Goal: Task Accomplishment & Management: Complete application form

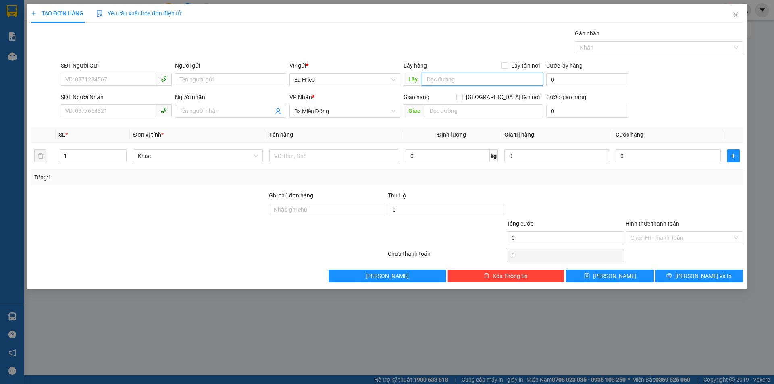
click at [442, 78] on input "text" at bounding box center [482, 79] width 121 height 13
type input "n"
type input "N3 NAM ĐÀN"
click at [140, 77] on input "SĐT Người Gửi" at bounding box center [108, 79] width 95 height 13
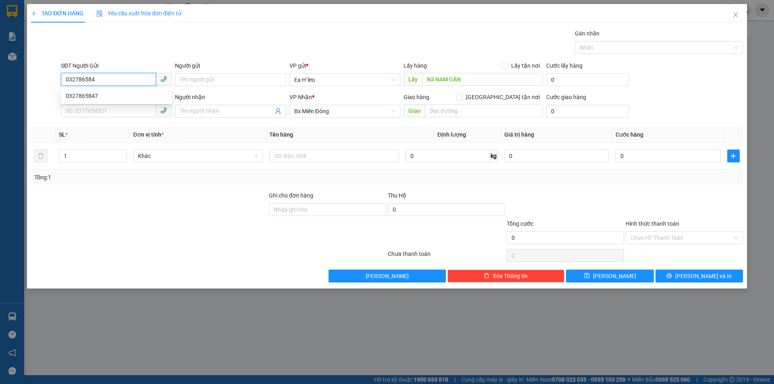
type input "0327865847"
click at [83, 96] on div "0327865847" at bounding box center [116, 96] width 101 height 9
type input "NGÃ BA NAM ĐÀN"
click at [77, 79] on input "0327865847" at bounding box center [108, 79] width 95 height 13
click at [87, 77] on input "0327865847" at bounding box center [108, 79] width 95 height 13
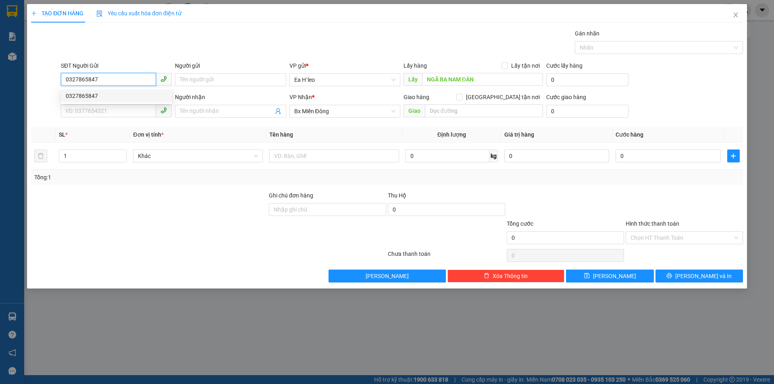
click at [114, 80] on input "0327865847" at bounding box center [108, 79] width 95 height 13
click at [120, 98] on div "0327865847" at bounding box center [116, 96] width 101 height 9
type input "0327865847"
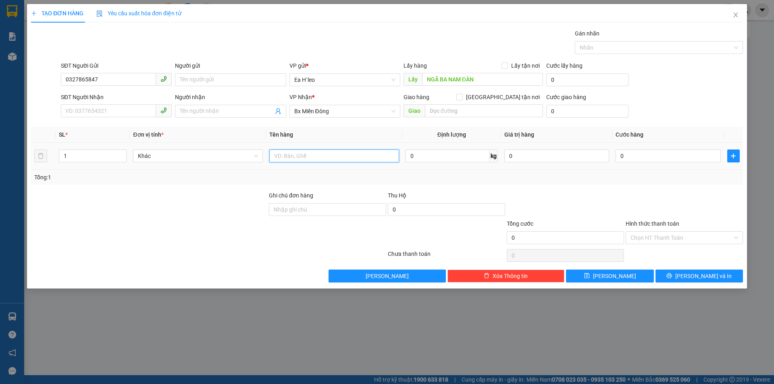
click at [363, 150] on input "text" at bounding box center [334, 156] width 130 height 13
type input "1 THÙNG"
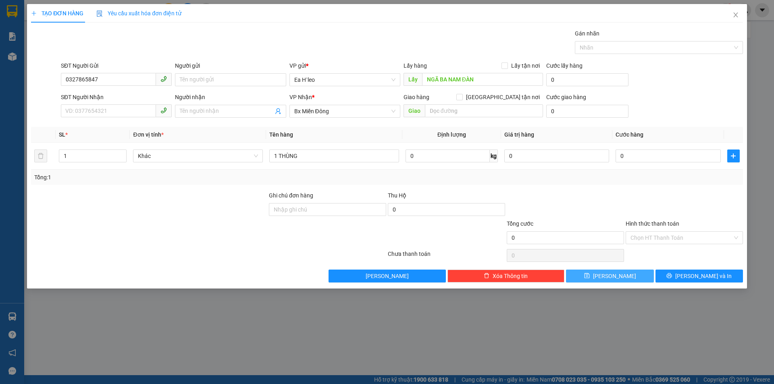
click at [625, 279] on button "[PERSON_NAME]" at bounding box center [610, 276] width 88 height 13
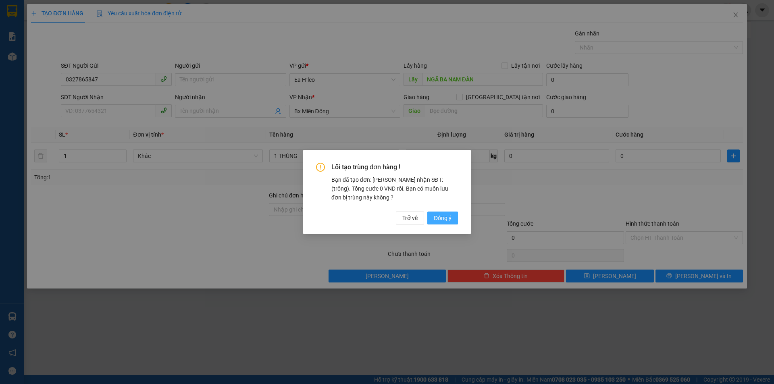
click at [448, 215] on span "Đồng ý" at bounding box center [443, 218] width 18 height 9
